Goal: Task Accomplishment & Management: Manage account settings

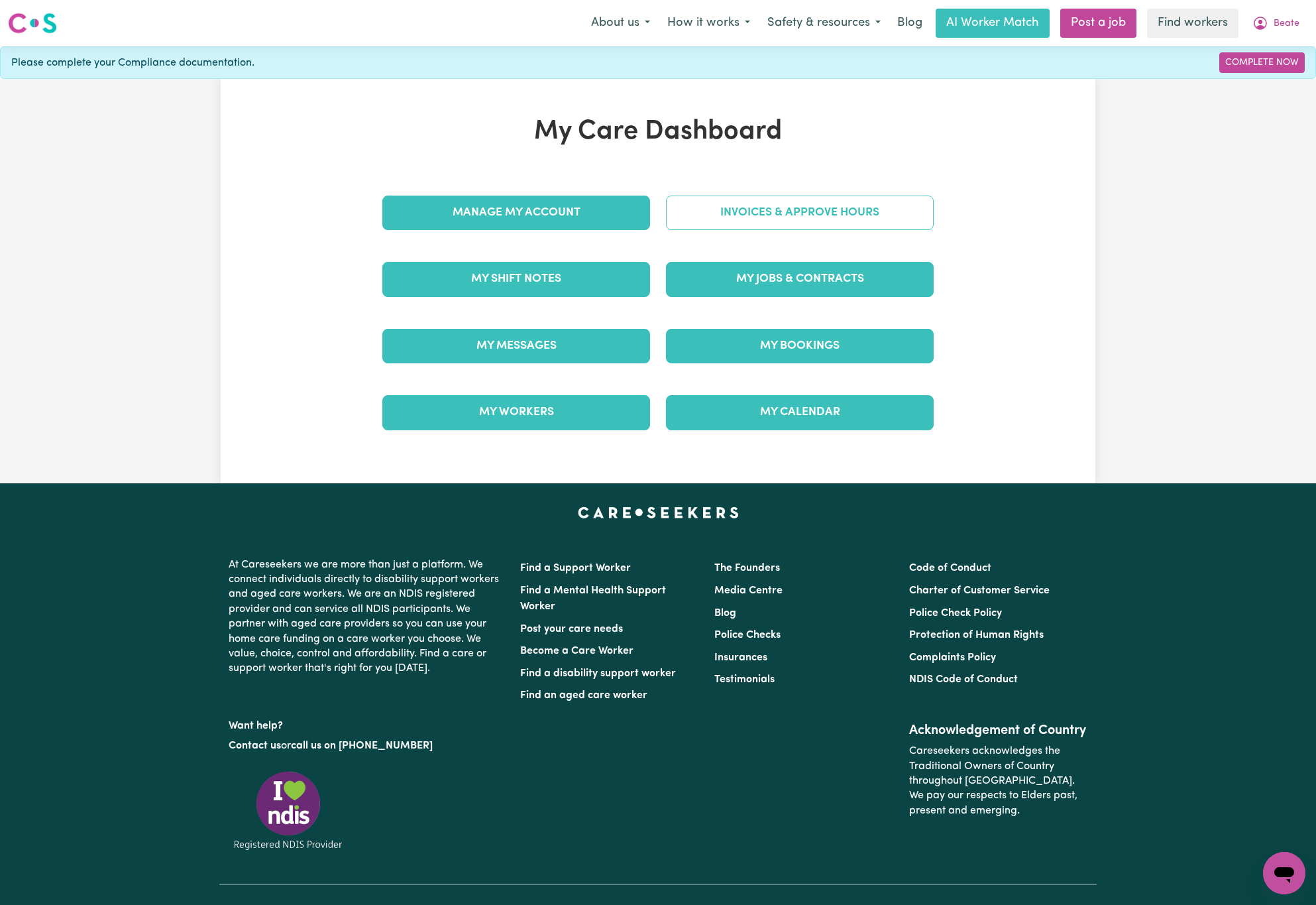
click at [737, 201] on link "Invoices & Approve Hours" at bounding box center [799, 213] width 268 height 35
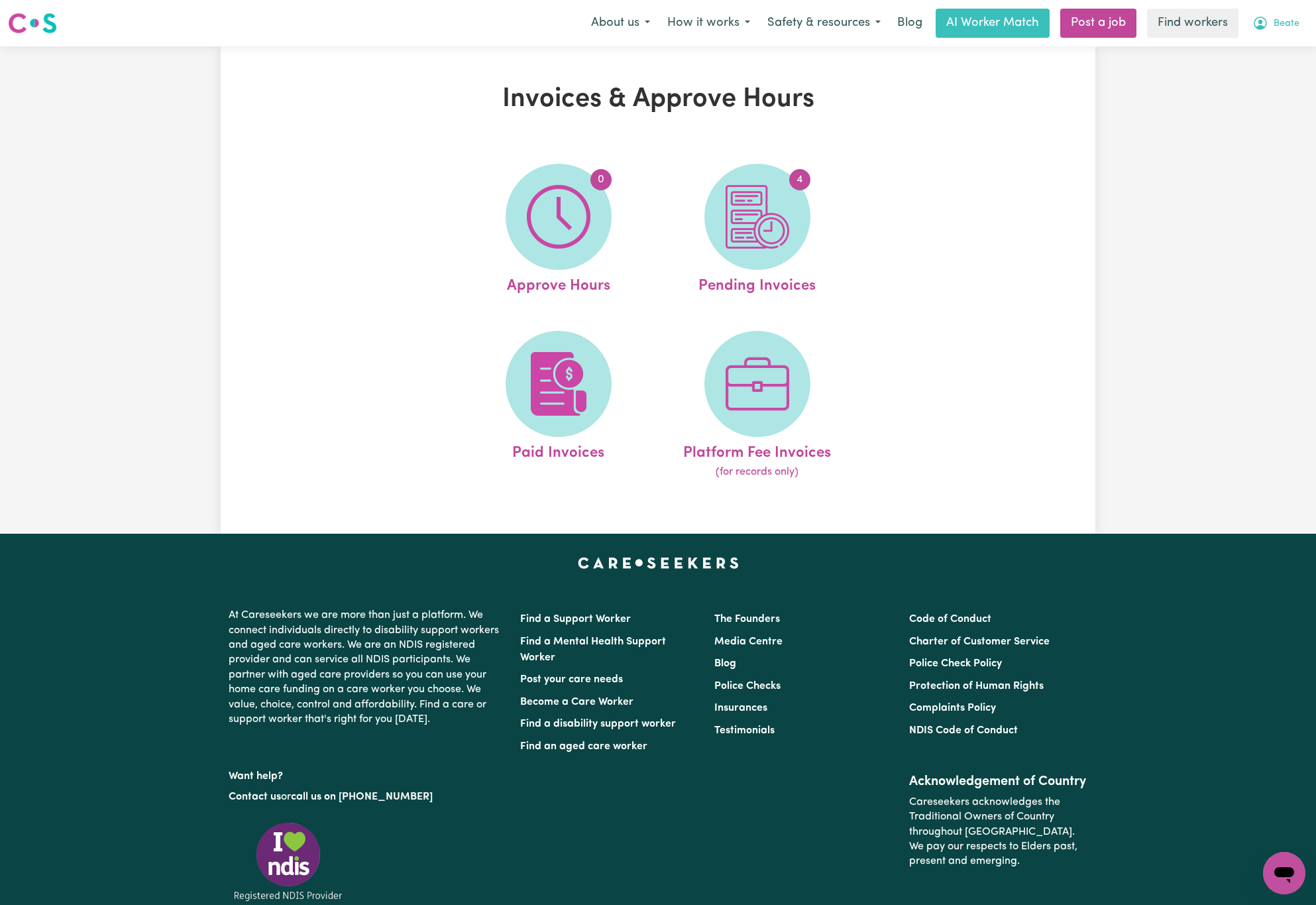
click at [1306, 20] on button "Beate" at bounding box center [1276, 23] width 64 height 28
click at [1296, 50] on link "My Dashboard" at bounding box center [1255, 51] width 105 height 25
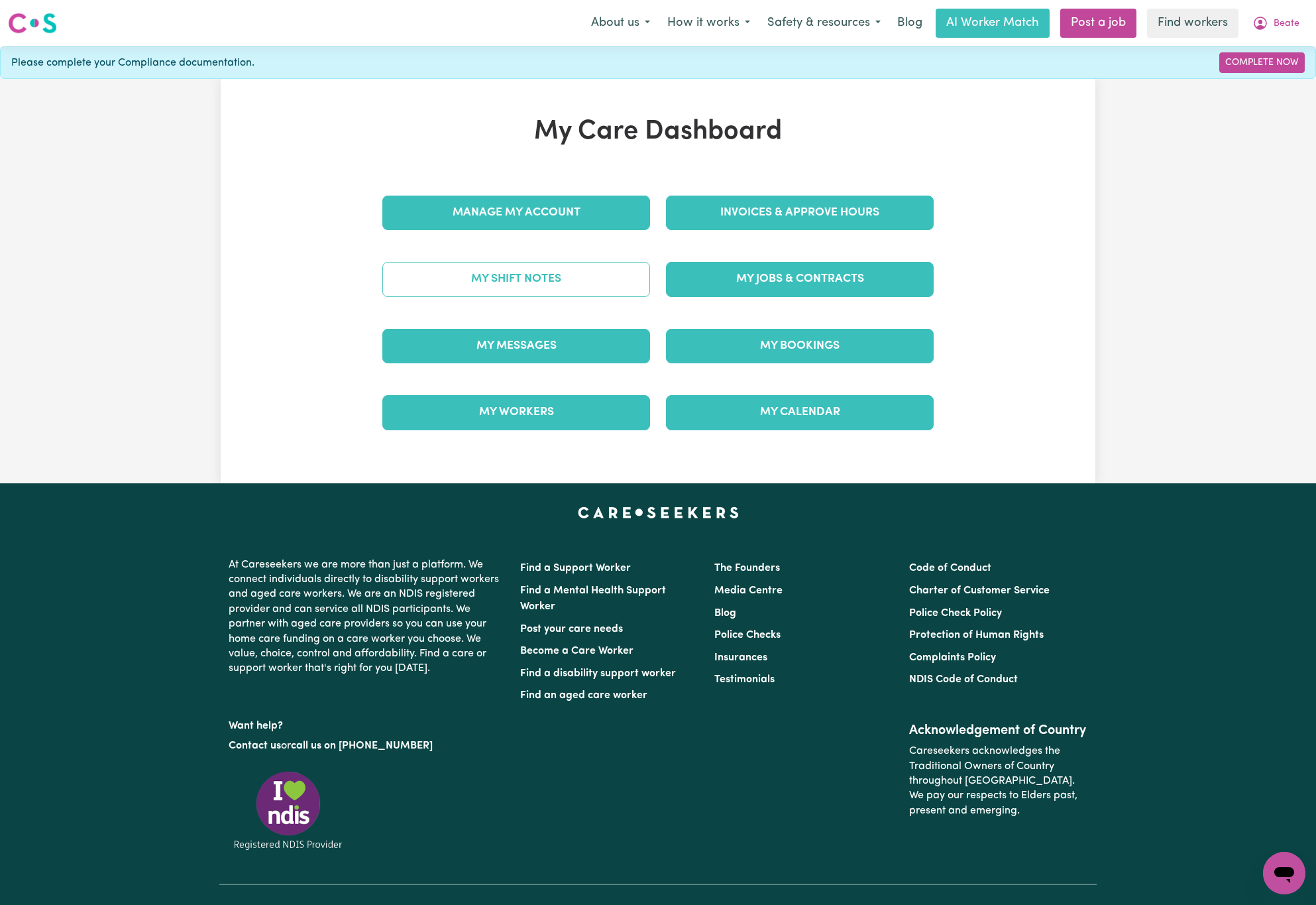
click at [610, 282] on link "My Shift Notes" at bounding box center [516, 279] width 268 height 35
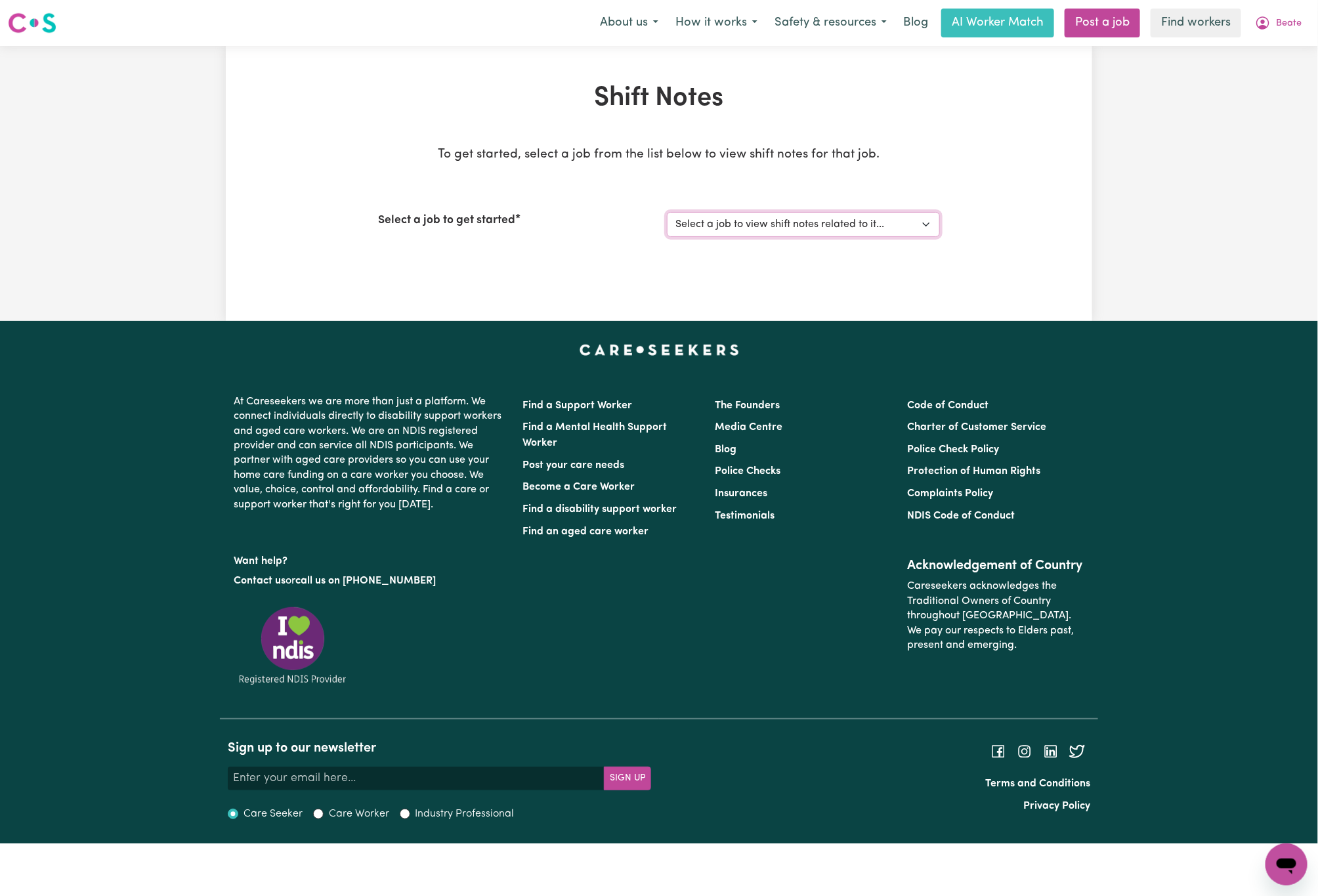
click at [774, 231] on select "Select a job to view shift notes related to it... Careworker needed in [GEOGRAP…" at bounding box center [803, 224] width 273 height 25
select select "14776"
click at [667, 212] on select "Select a job to view shift notes related to it... Careworker needed in [GEOGRAP…" at bounding box center [803, 224] width 273 height 25
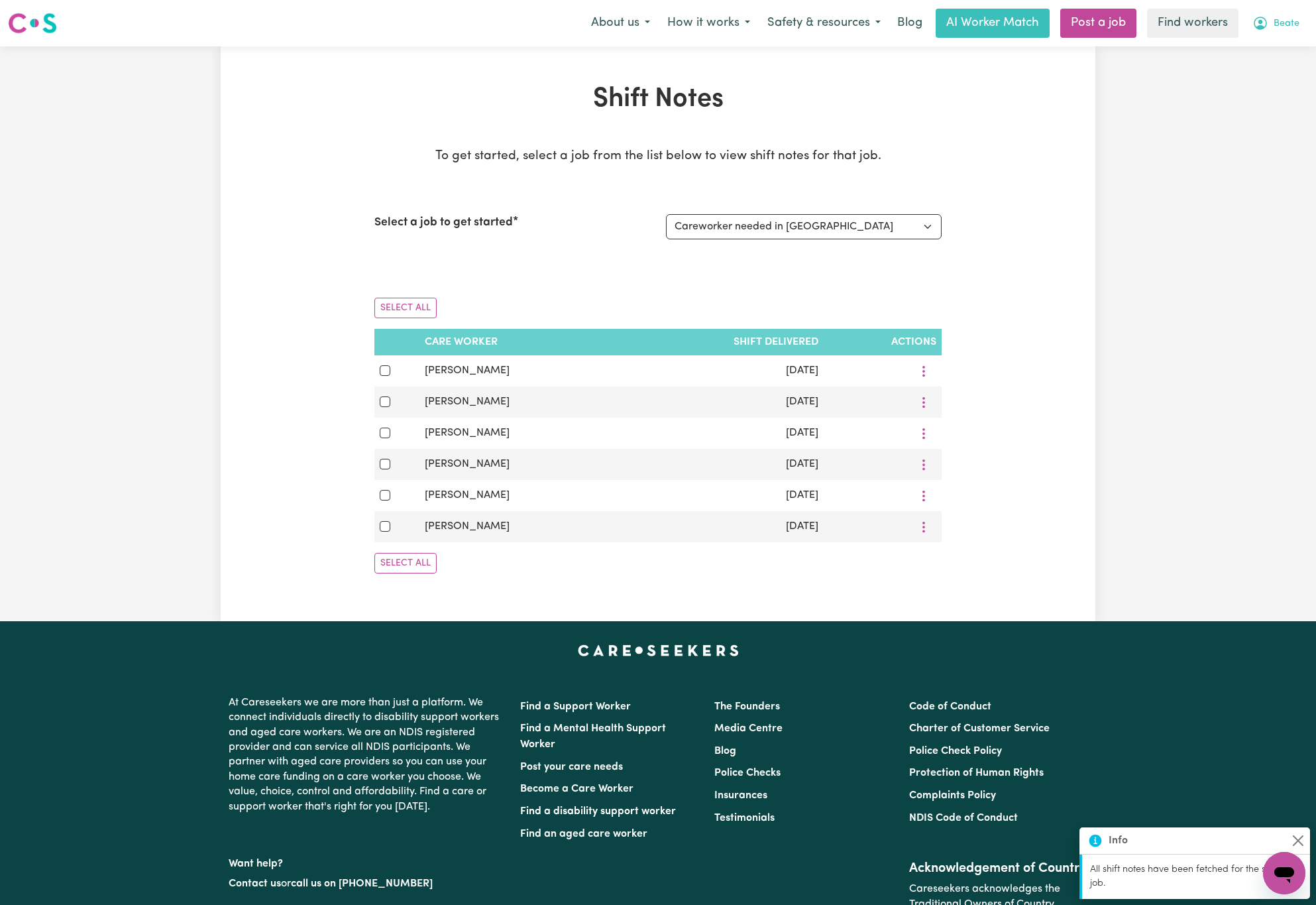
click at [1262, 21] on icon "My Account" at bounding box center [1260, 23] width 16 height 16
click at [1253, 58] on link "My Dashboard" at bounding box center [1255, 51] width 105 height 25
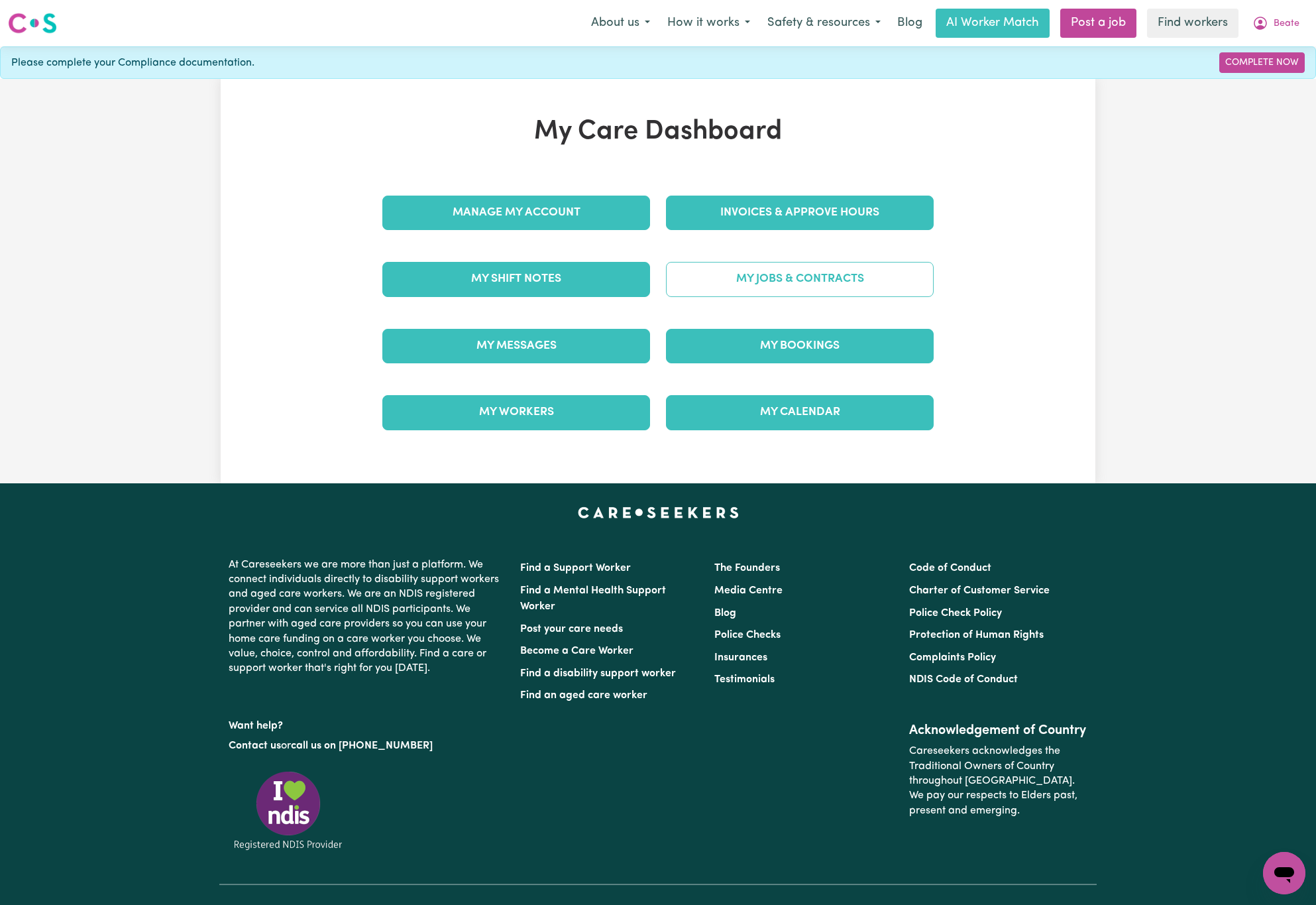
click at [778, 282] on link "My Jobs & Contracts" at bounding box center [799, 279] width 268 height 35
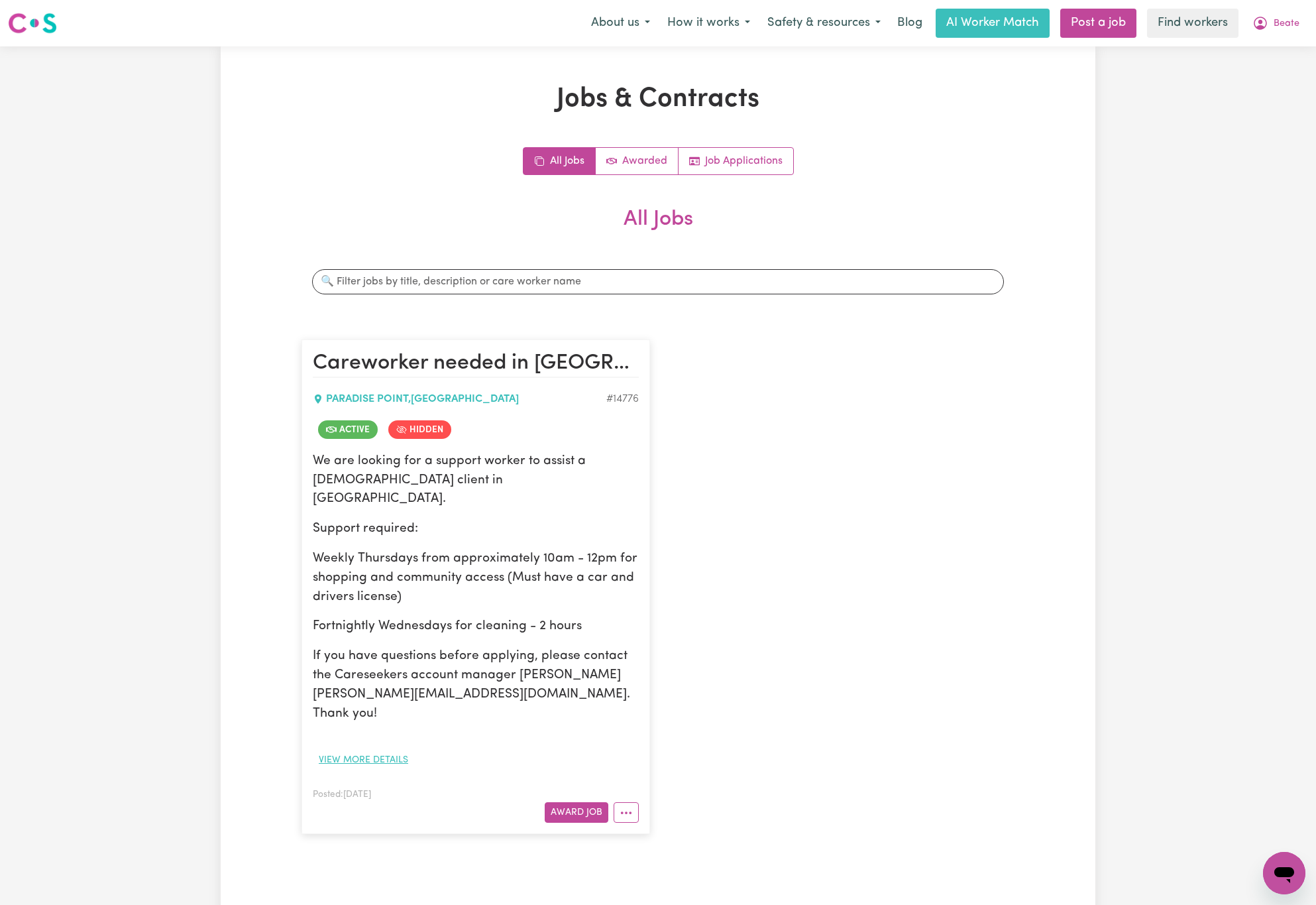
click at [386, 749] on button "View more details" at bounding box center [363, 760] width 101 height 21
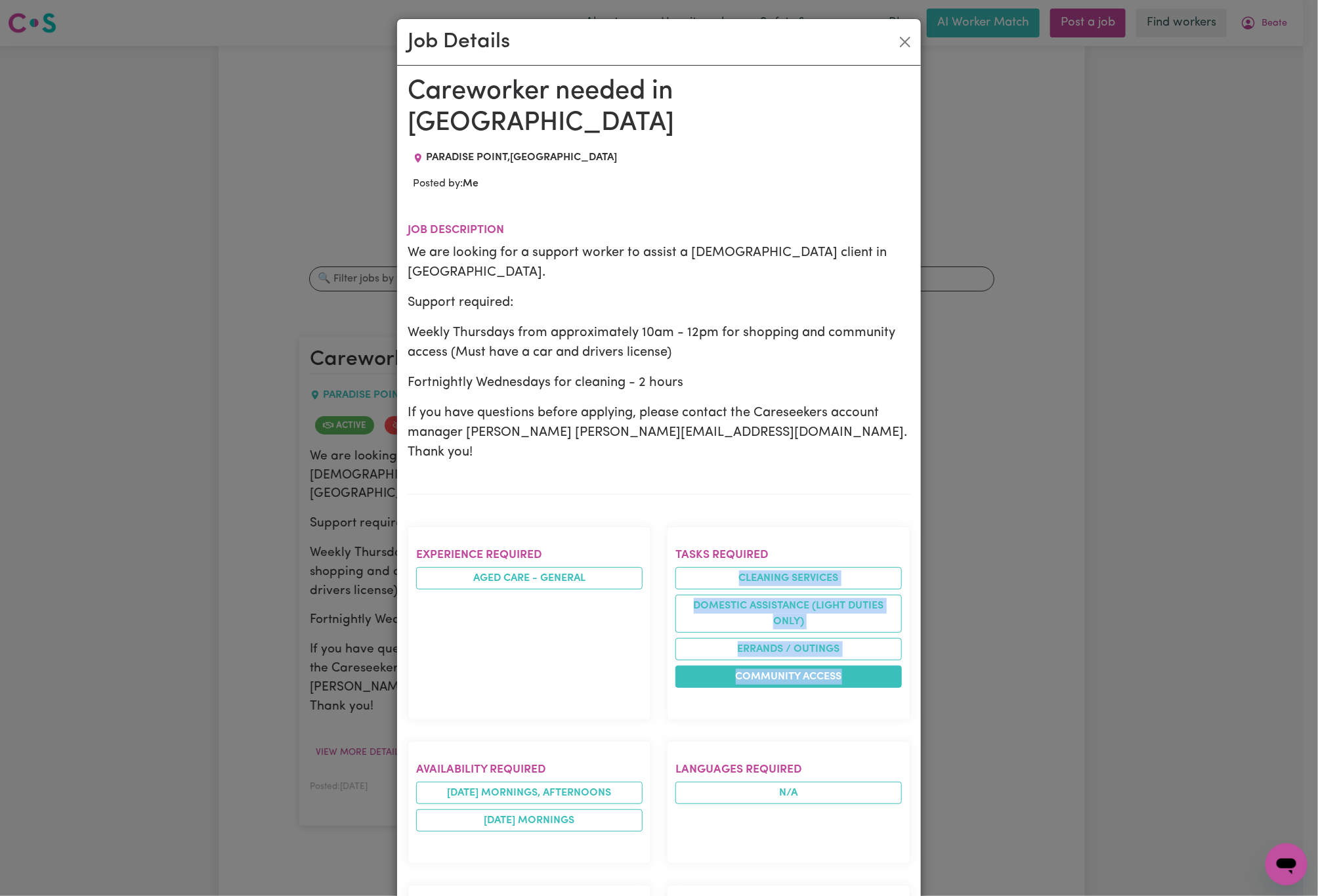
drag, startPoint x: 719, startPoint y: 540, endPoint x: 833, endPoint y: 643, distance: 153.6
click at [833, 643] on ul "Cleaning services Domestic assistance (light duties only) Errands / Outings Com…" at bounding box center [788, 627] width 226 height 120
copy ul "Cleaning services Domestic assistance (light duties only) Errands / Outings Com…"
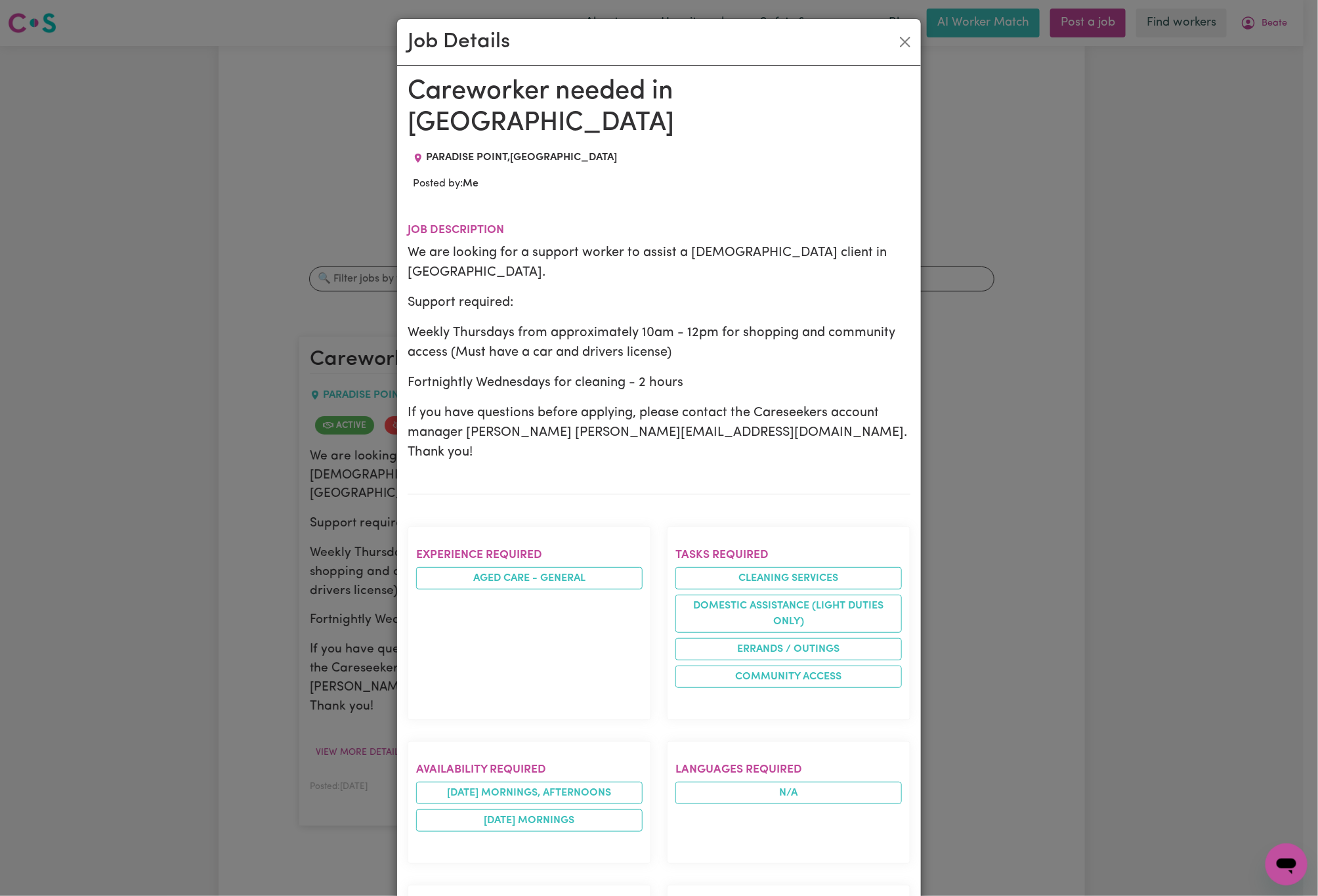
click at [291, 650] on div "Job Details Careworker needed in [GEOGRAPHIC_DATA] , [GEOGRAPHIC_DATA] Posted b…" at bounding box center [659, 448] width 1318 height 896
click at [895, 30] on div "Job Details" at bounding box center [659, 43] width 524 height 47
click at [895, 34] on button "Close" at bounding box center [905, 42] width 21 height 21
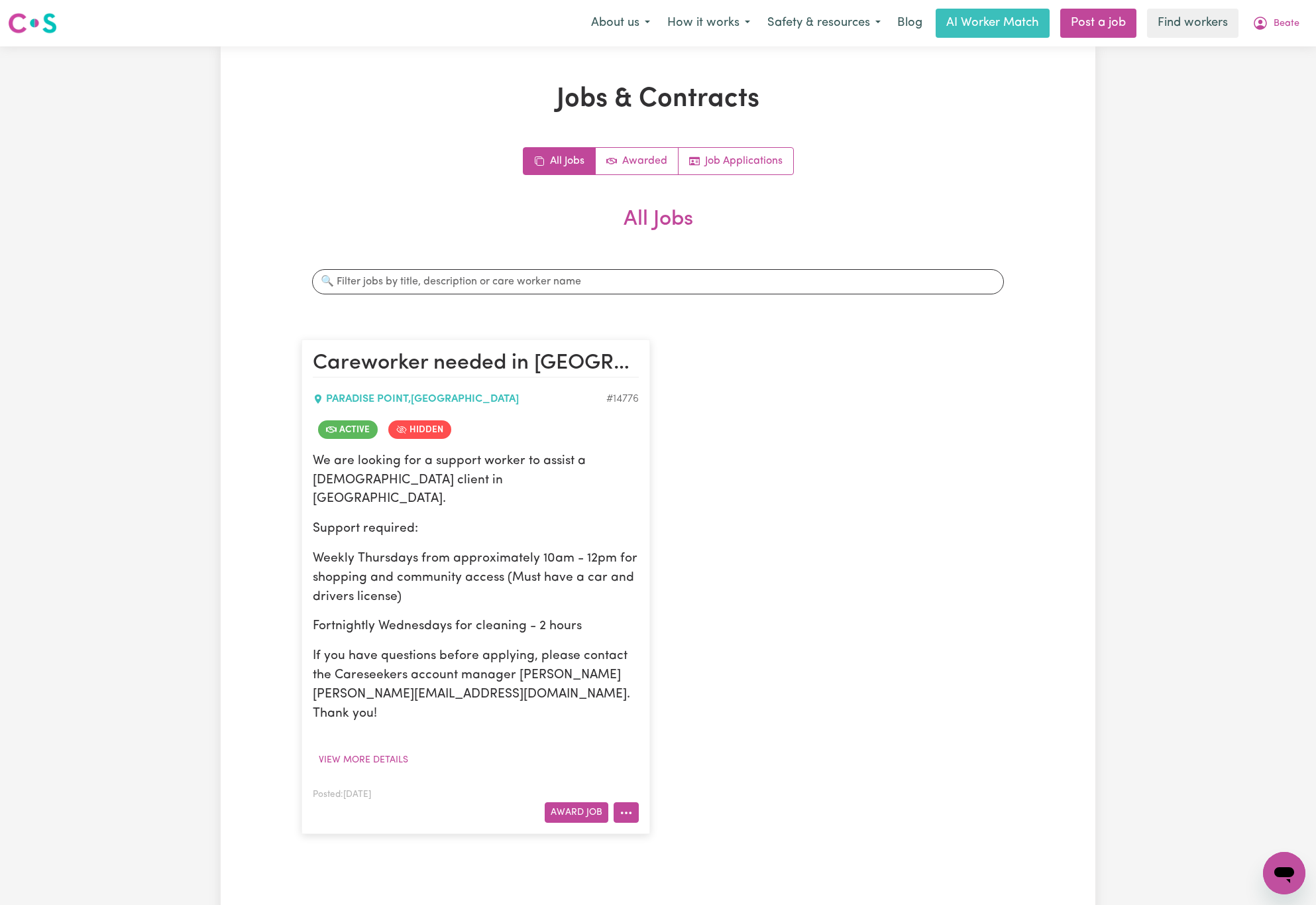
click at [623, 806] on icon "More options" at bounding box center [626, 813] width 13 height 13
click at [700, 741] on link "Edit Job" at bounding box center [678, 754] width 129 height 26
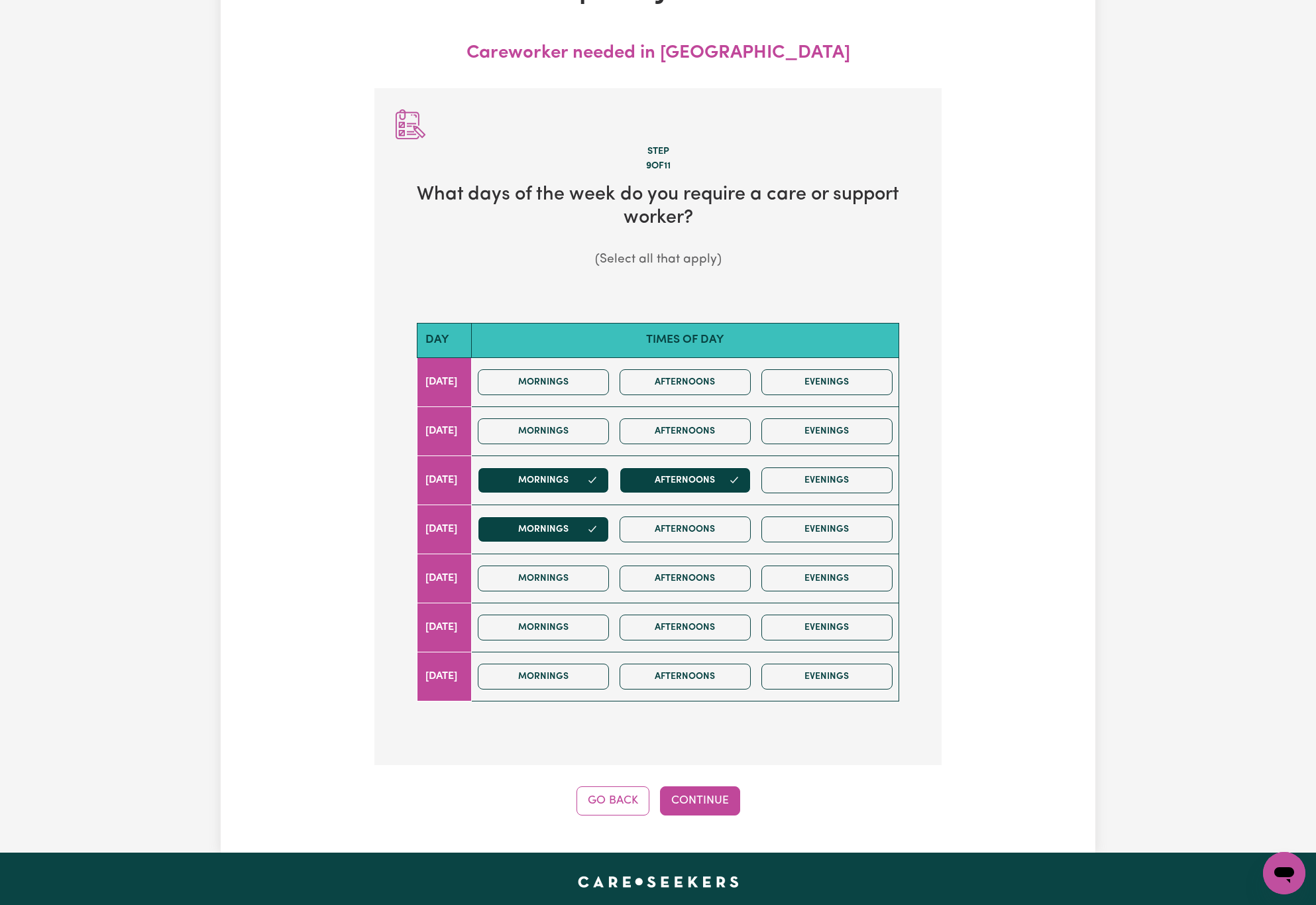
scroll to position [595, 0]
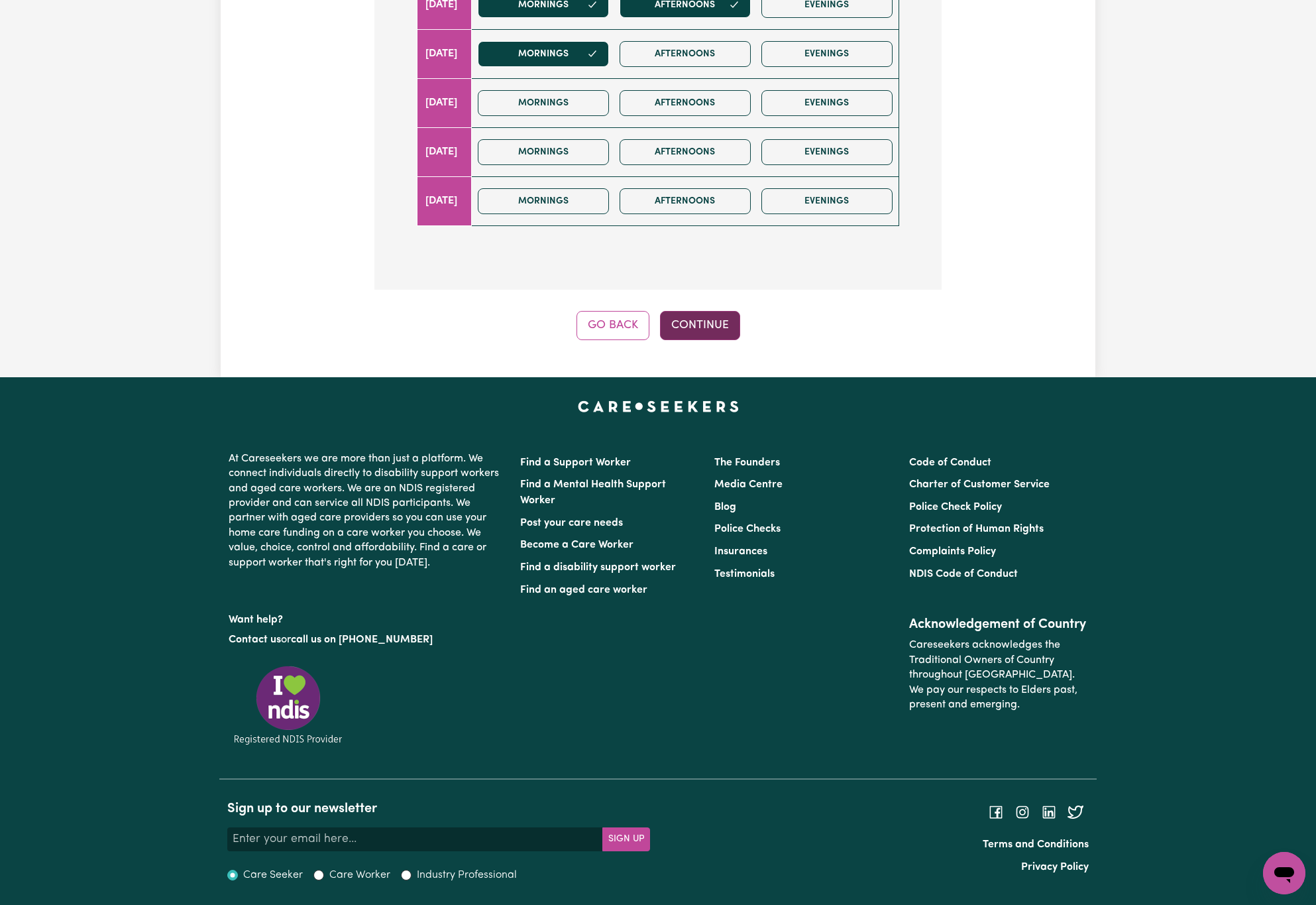
click at [677, 322] on button "Continue" at bounding box center [700, 325] width 80 height 29
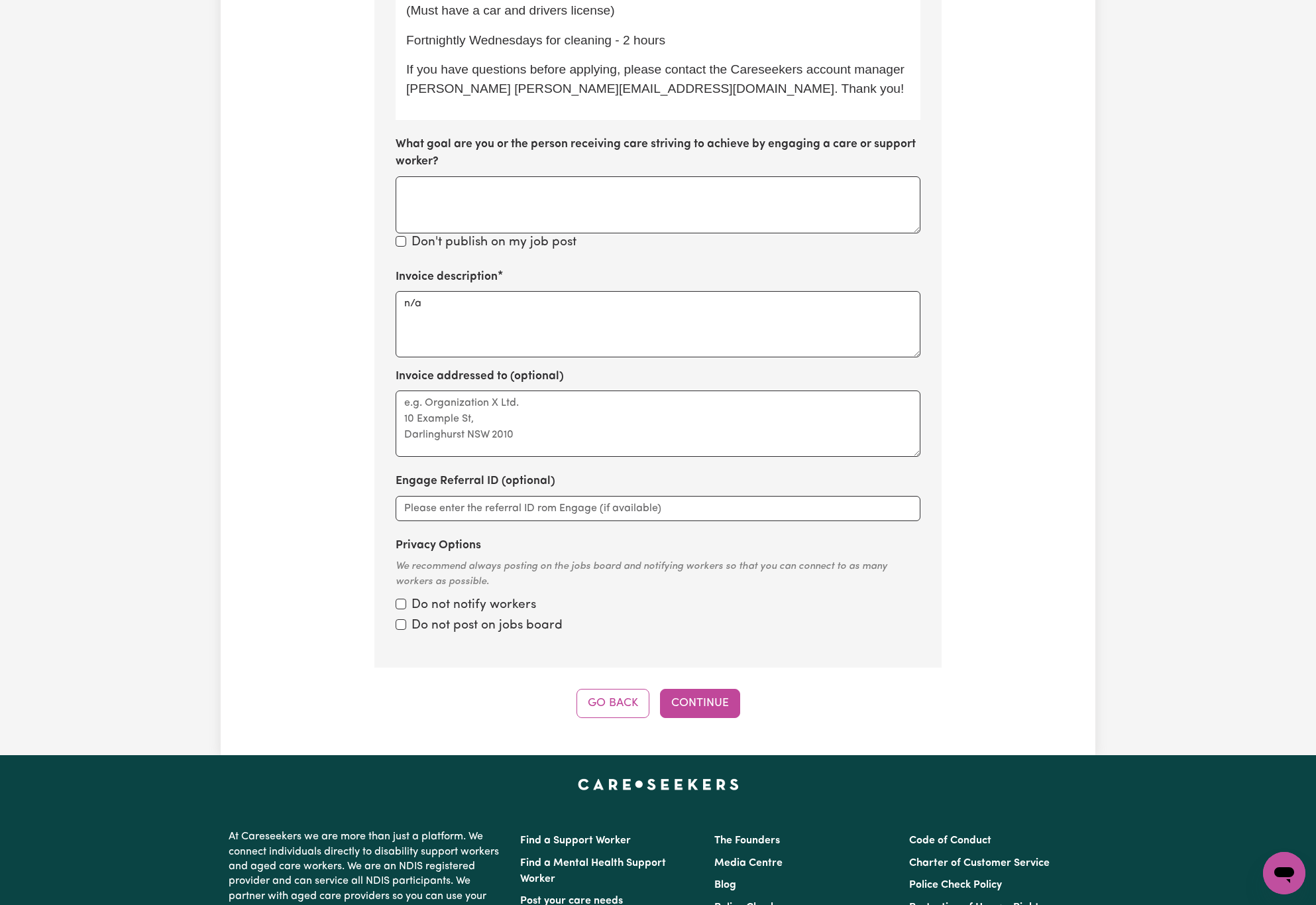
scroll to position [593, 0]
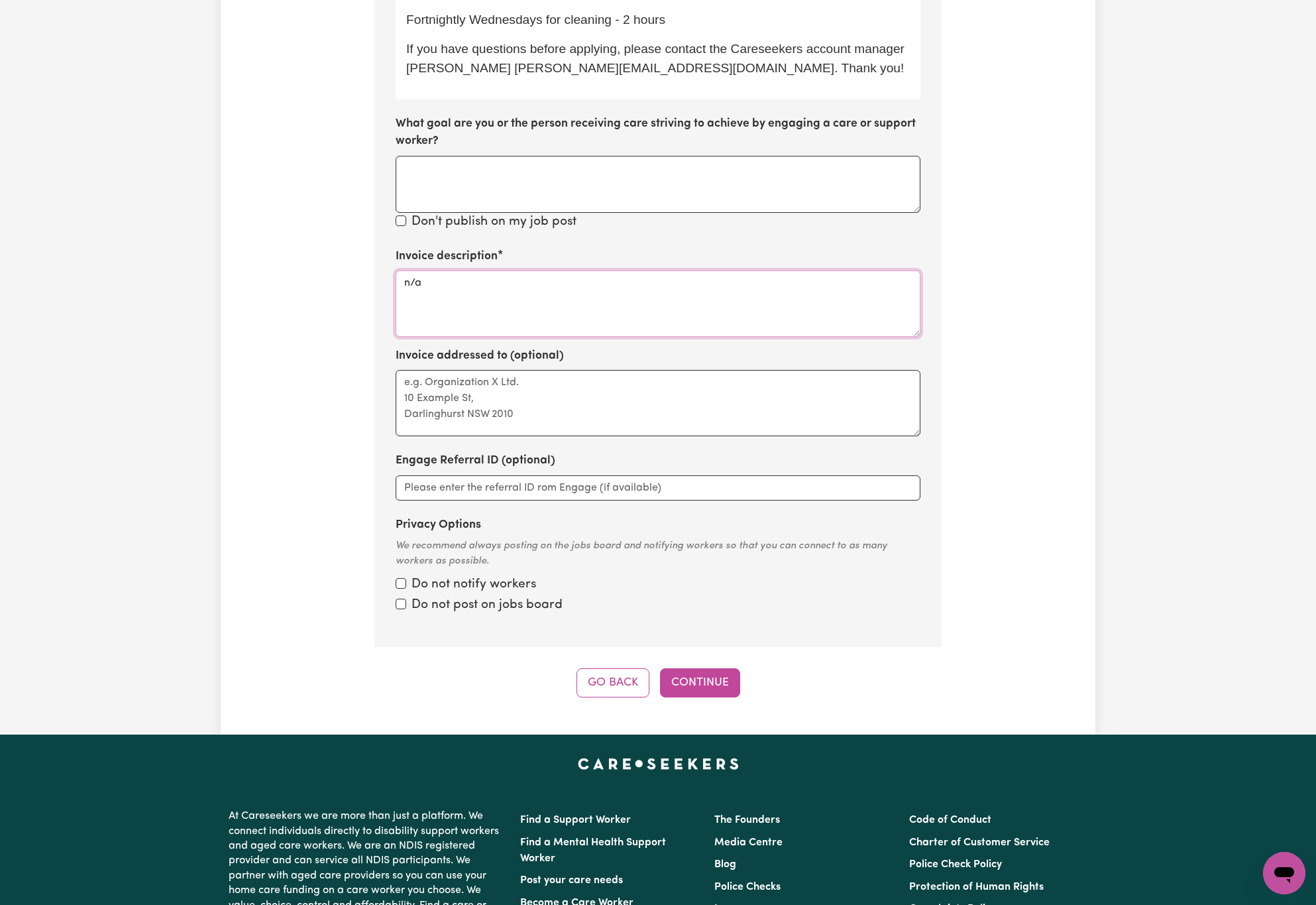
drag, startPoint x: 457, startPoint y: 257, endPoint x: 307, endPoint y: 259, distance: 150.0
click at [307, 259] on div "Update Job Post Careworker needed in [GEOGRAPHIC_DATA] Step 10 of 11 Please per…" at bounding box center [658, 94] width 875 height 1207
paste textarea "Cleaning services Domestic assistance (light duties only) Errands / Outings Com…"
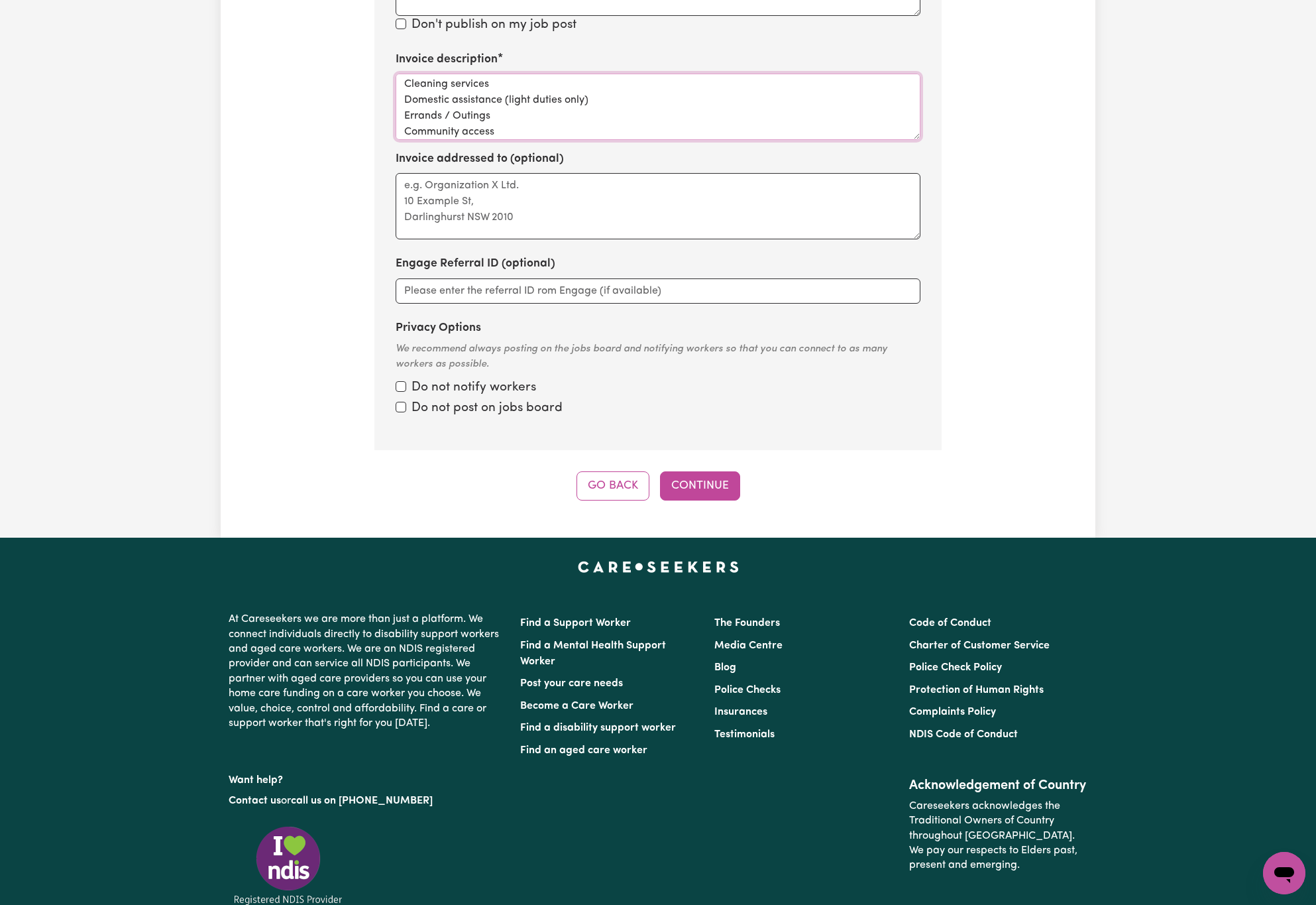
scroll to position [792, 0]
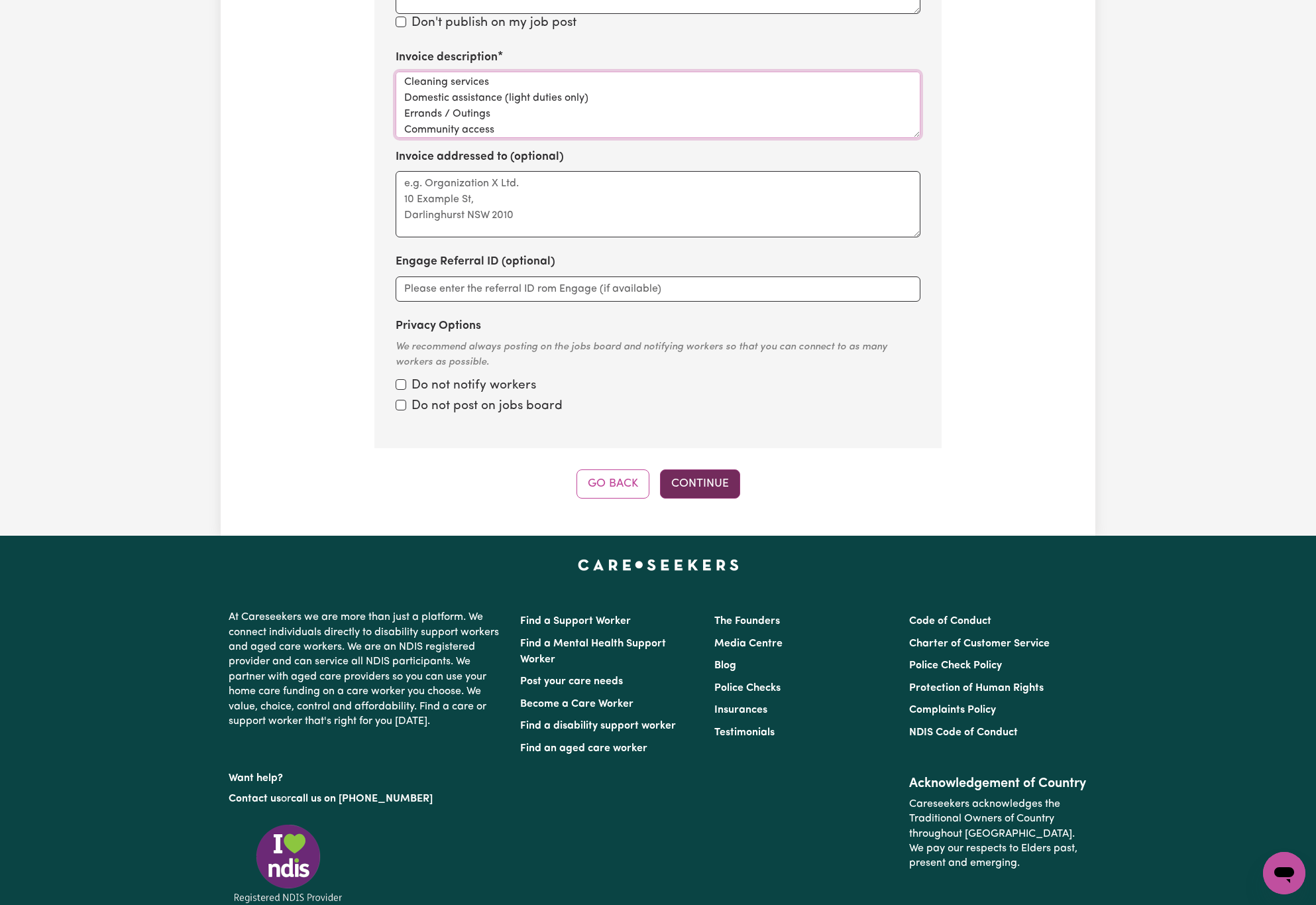
type textarea "Cleaning services Domestic assistance (light duties only) Errands / Outings Com…"
click at [709, 469] on button "Continue" at bounding box center [700, 484] width 80 height 29
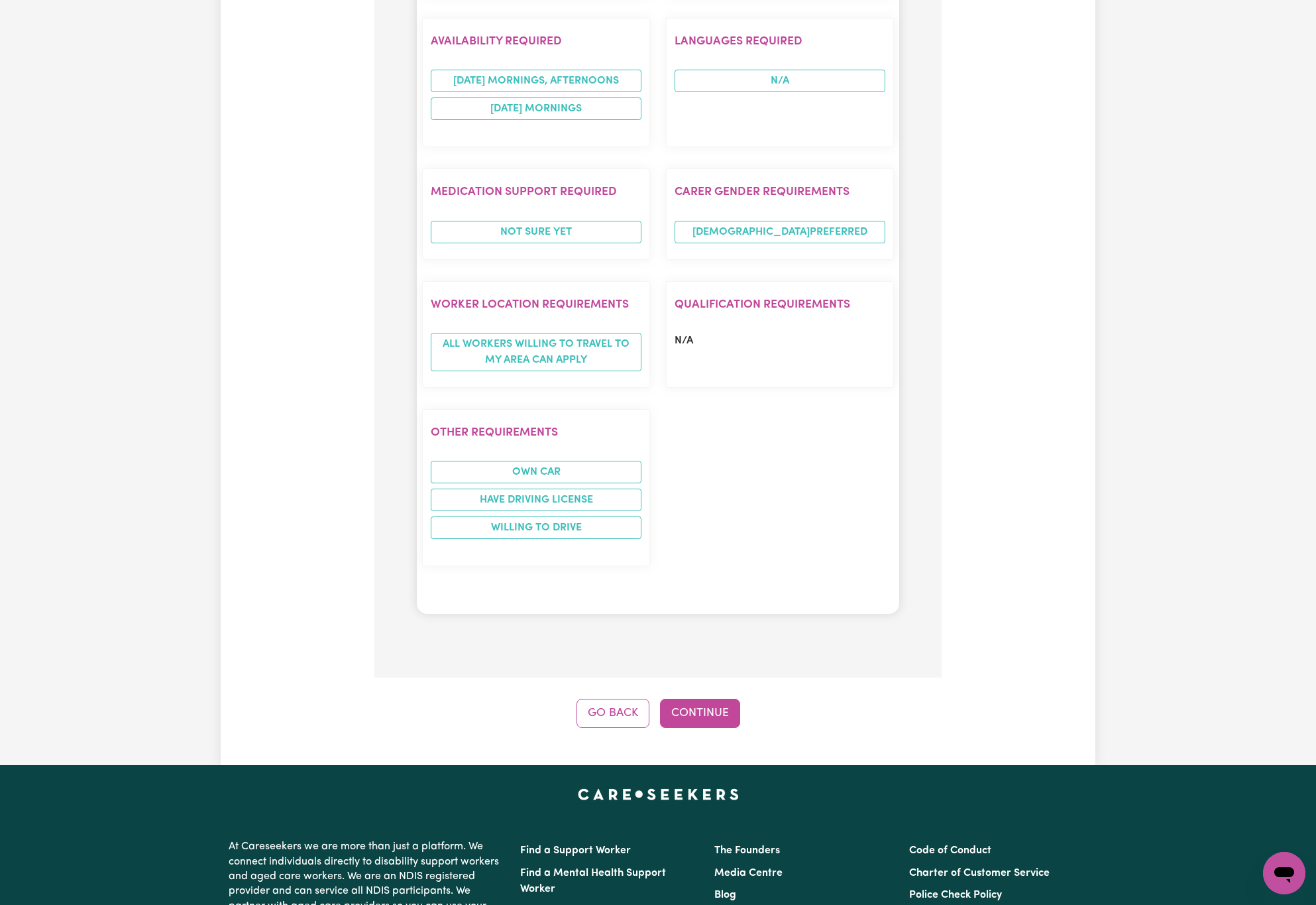
scroll to position [1488, 0]
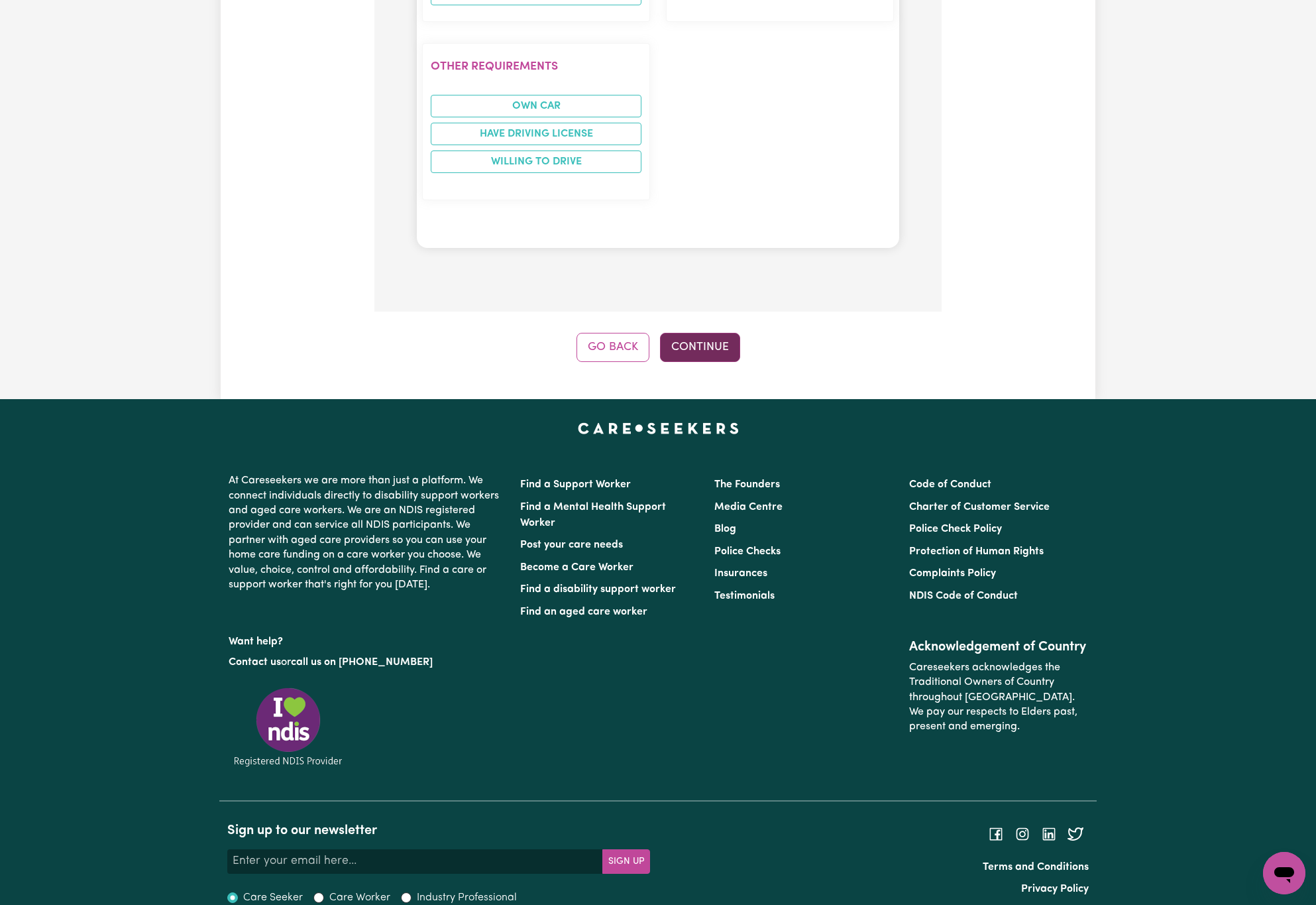
click at [722, 338] on button "Continue" at bounding box center [700, 348] width 80 height 29
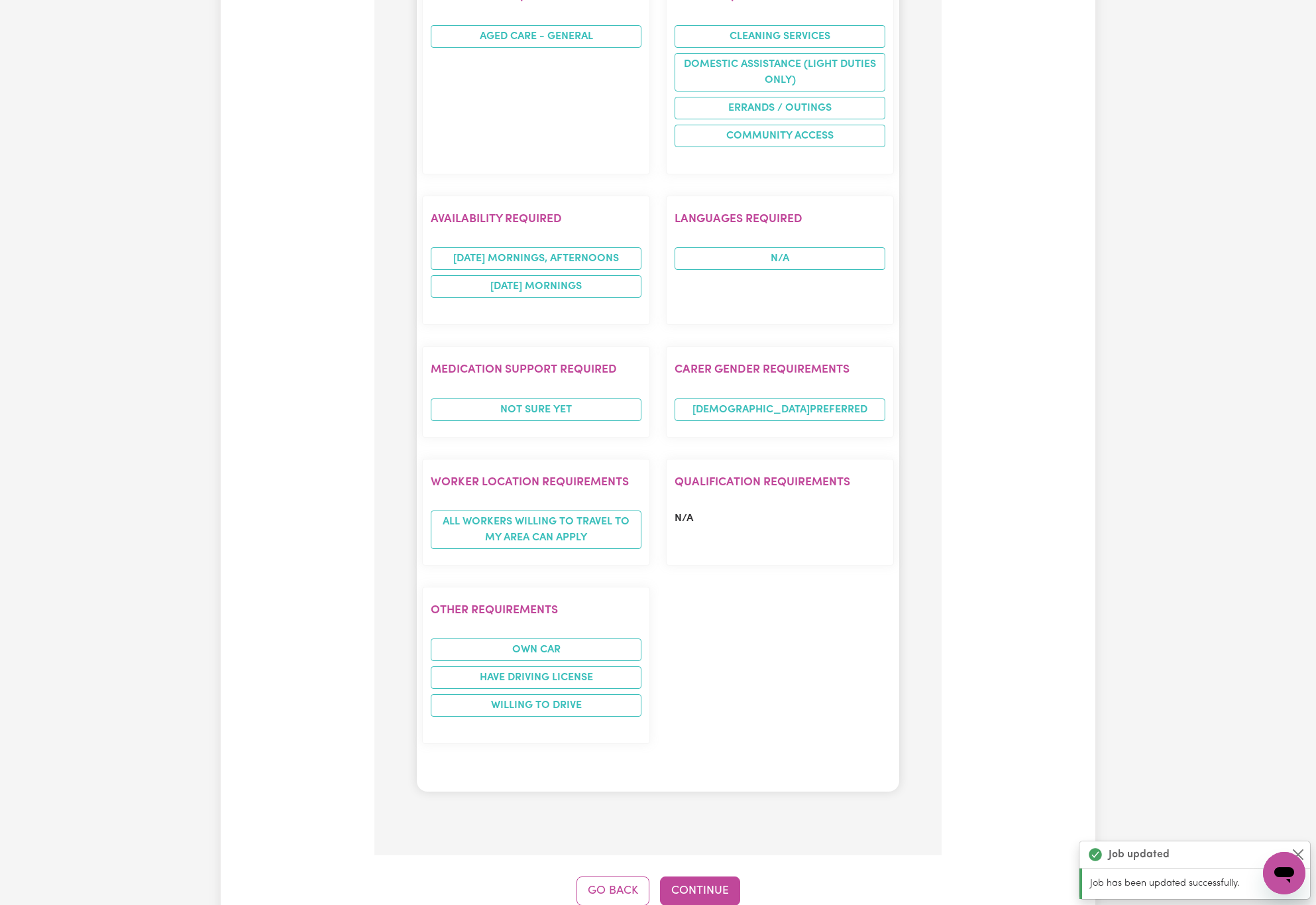
scroll to position [1305, 0]
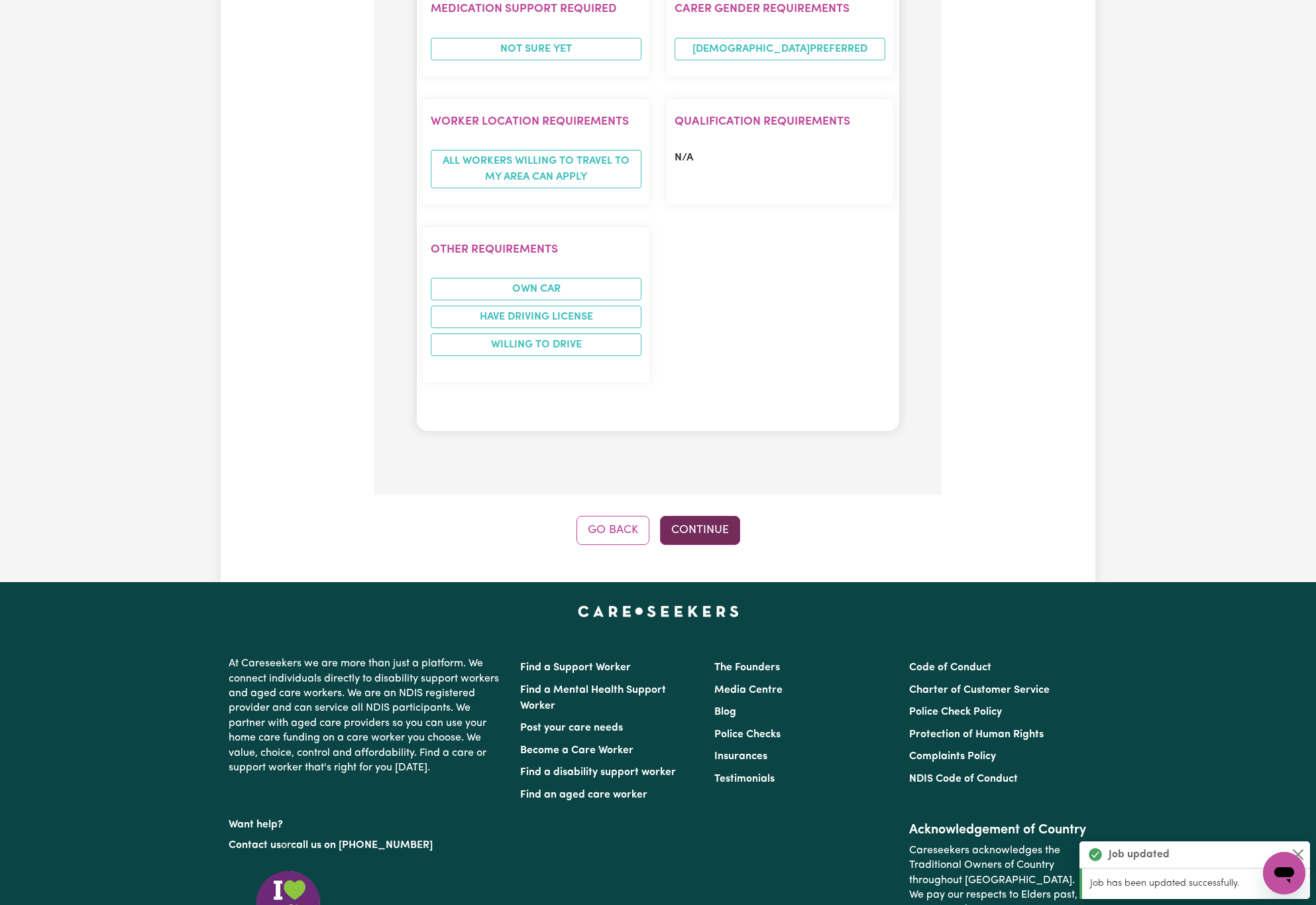
click at [705, 517] on button "Continue" at bounding box center [700, 530] width 80 height 29
